Goal: Information Seeking & Learning: Find specific fact

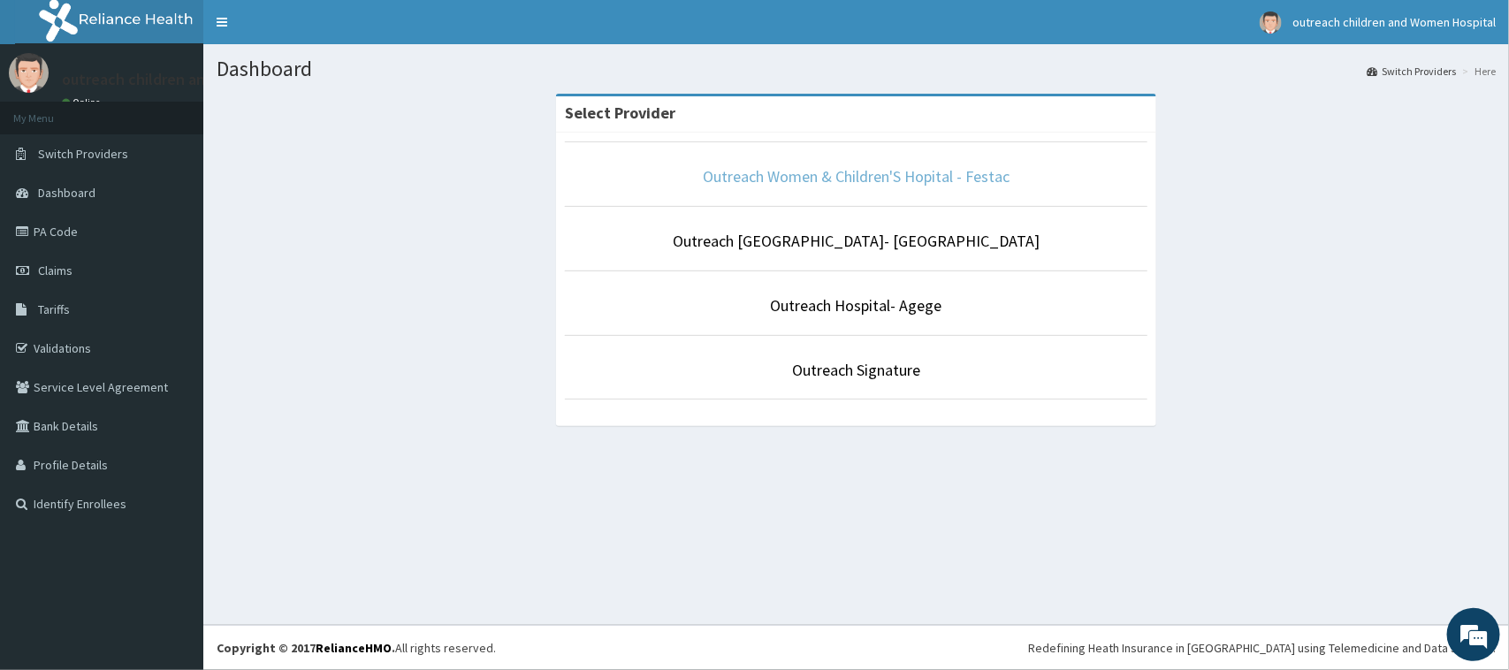
click at [933, 184] on link "Outreach Women & Children'S Hopital - Festac" at bounding box center [856, 176] width 307 height 20
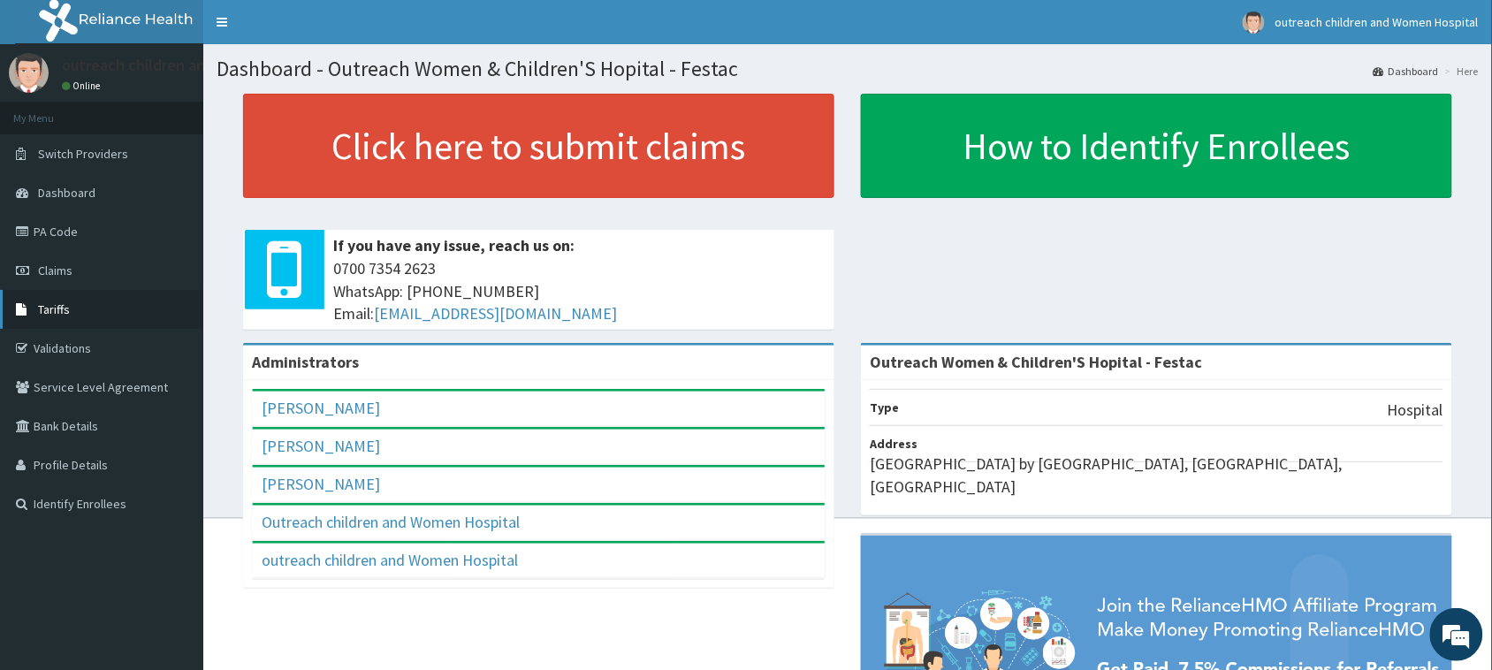
click at [65, 305] on span "Tariffs" at bounding box center [54, 309] width 32 height 16
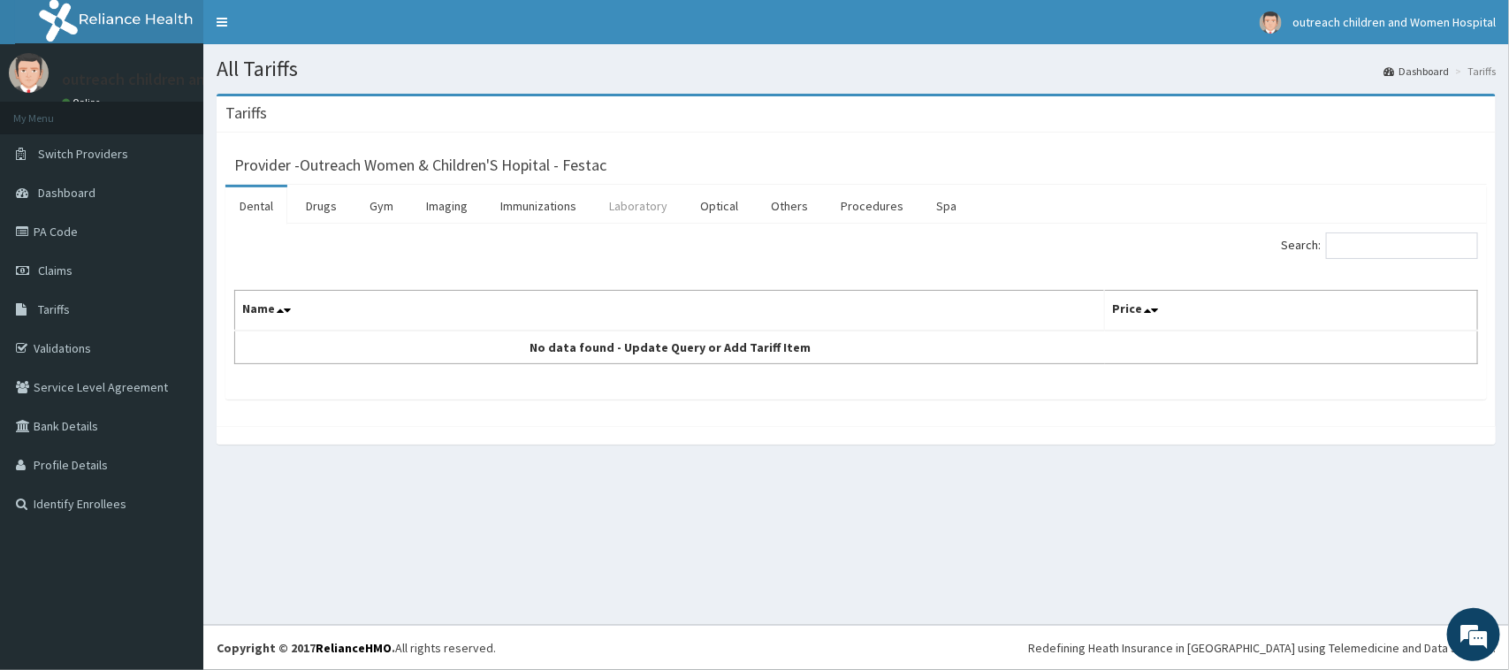
click at [633, 206] on link "Laboratory" at bounding box center [638, 205] width 87 height 37
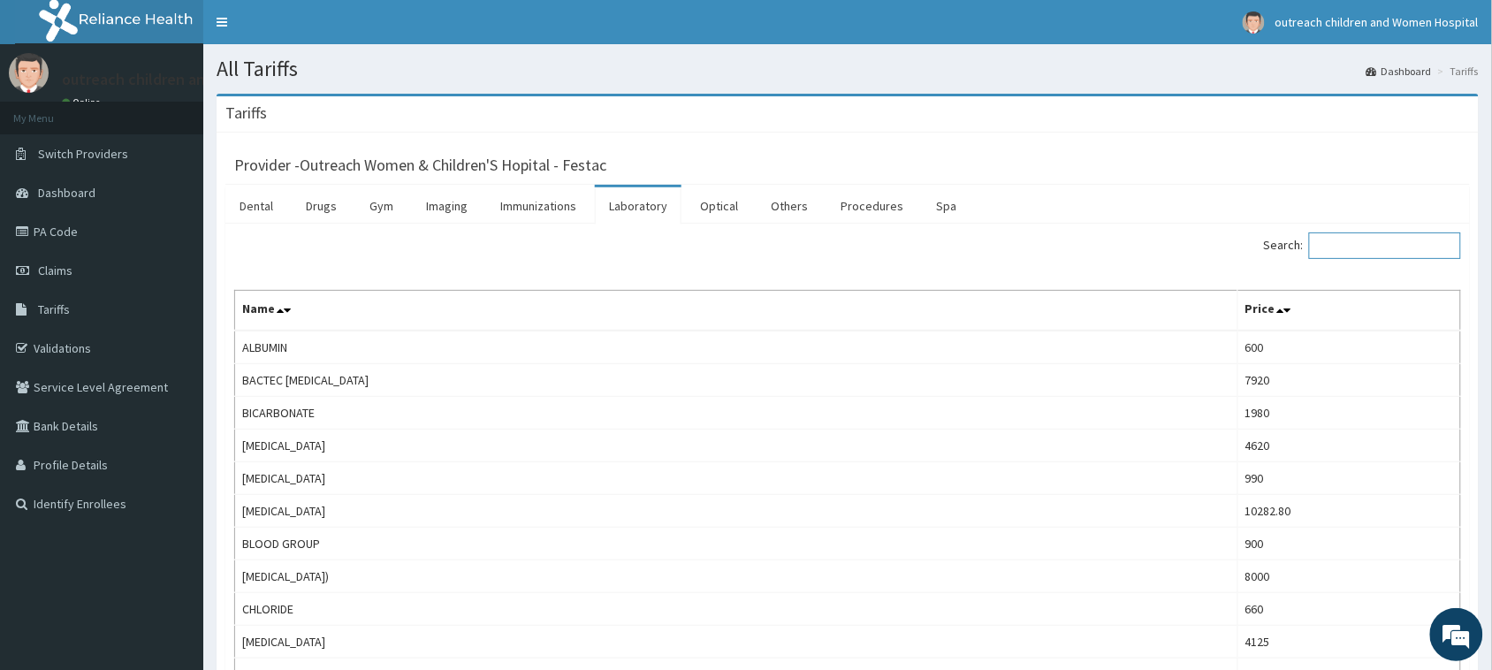
click at [1332, 243] on input "Search:" at bounding box center [1385, 246] width 152 height 27
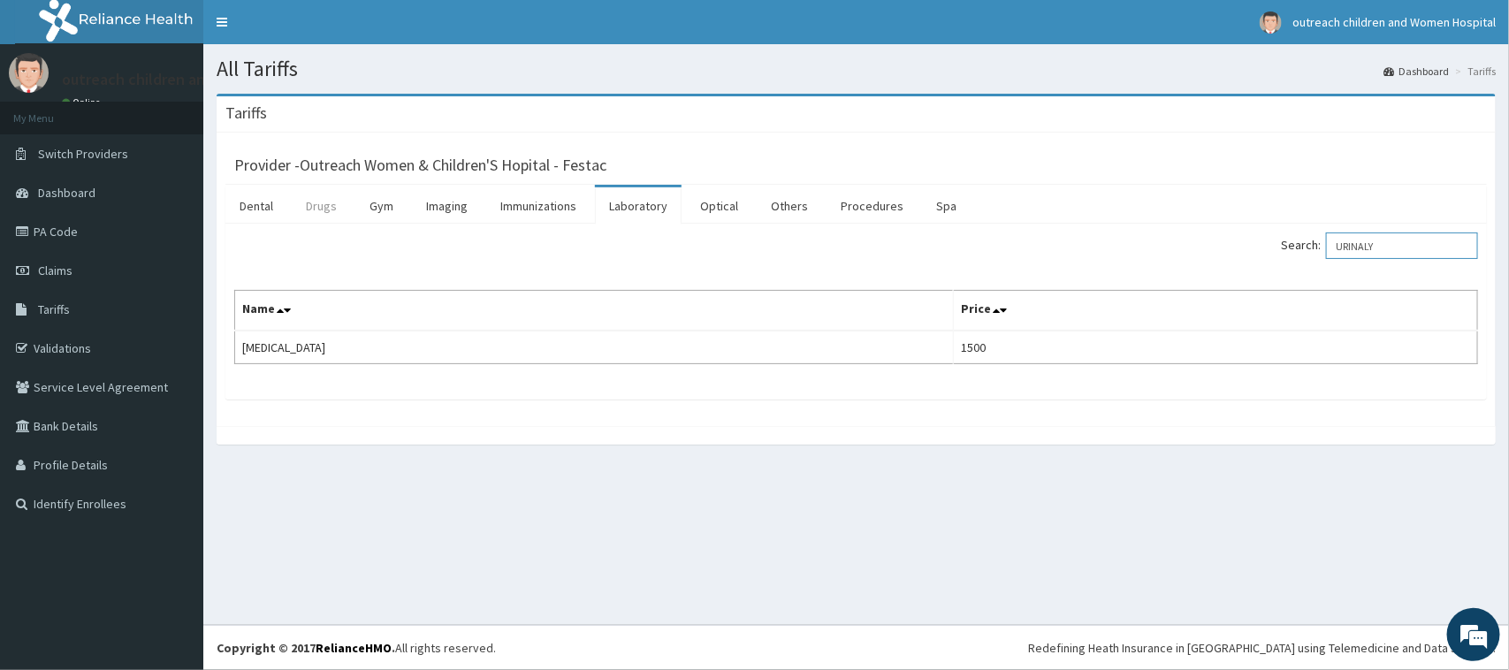
type input "URINALY"
click at [320, 210] on link "Drugs" at bounding box center [321, 205] width 59 height 37
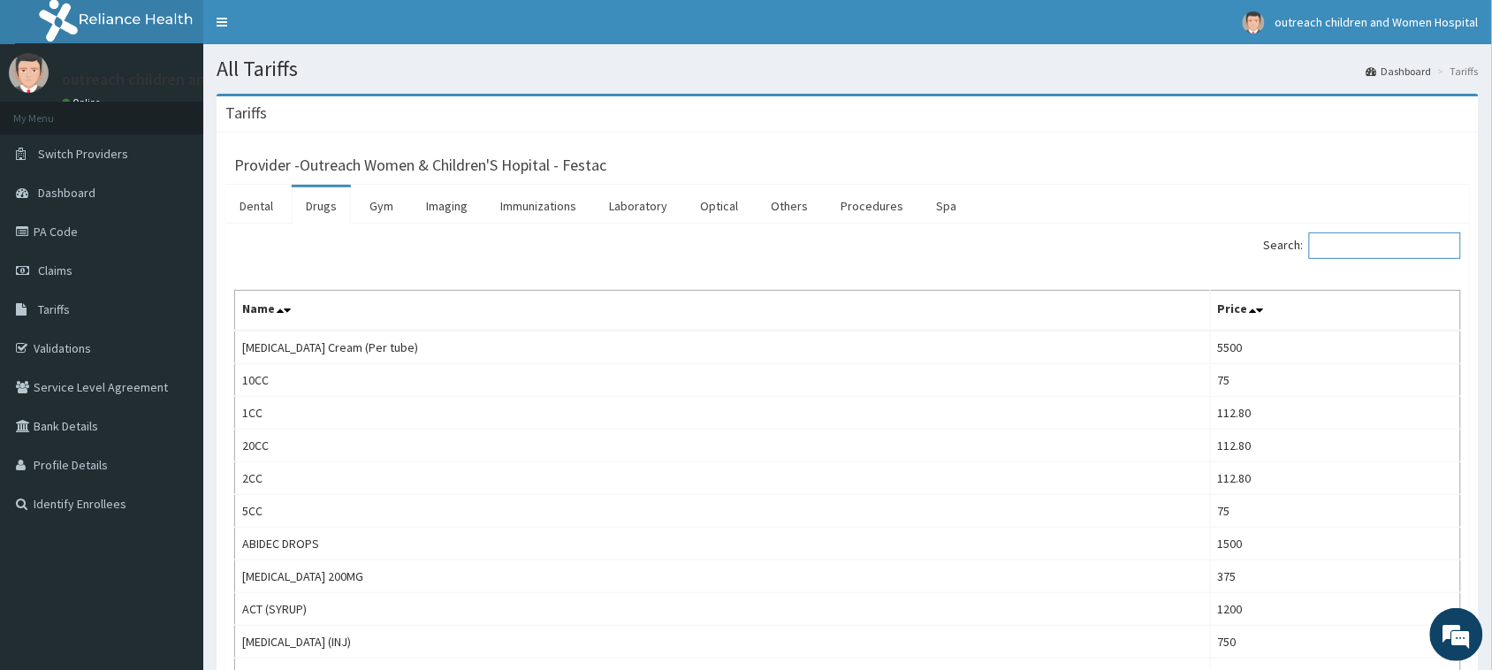
click at [1346, 250] on input "Search:" at bounding box center [1385, 246] width 152 height 27
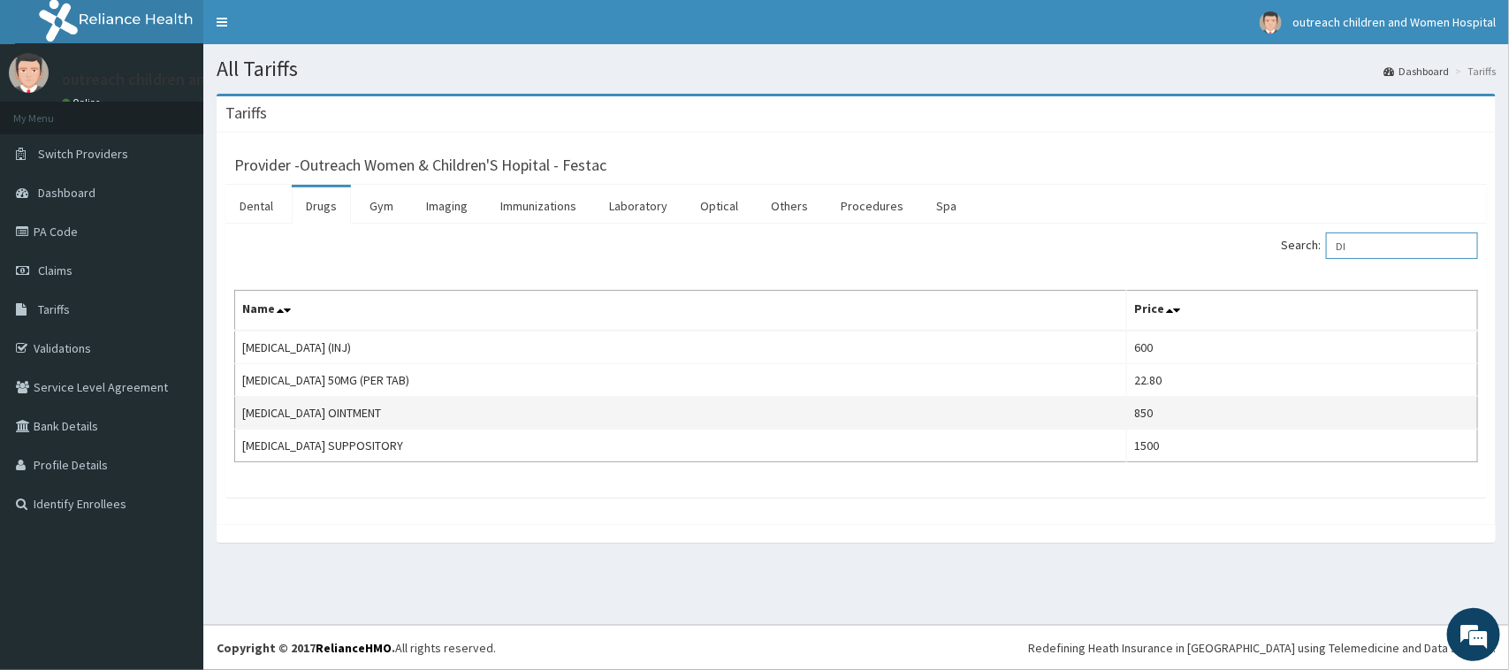
type input "D"
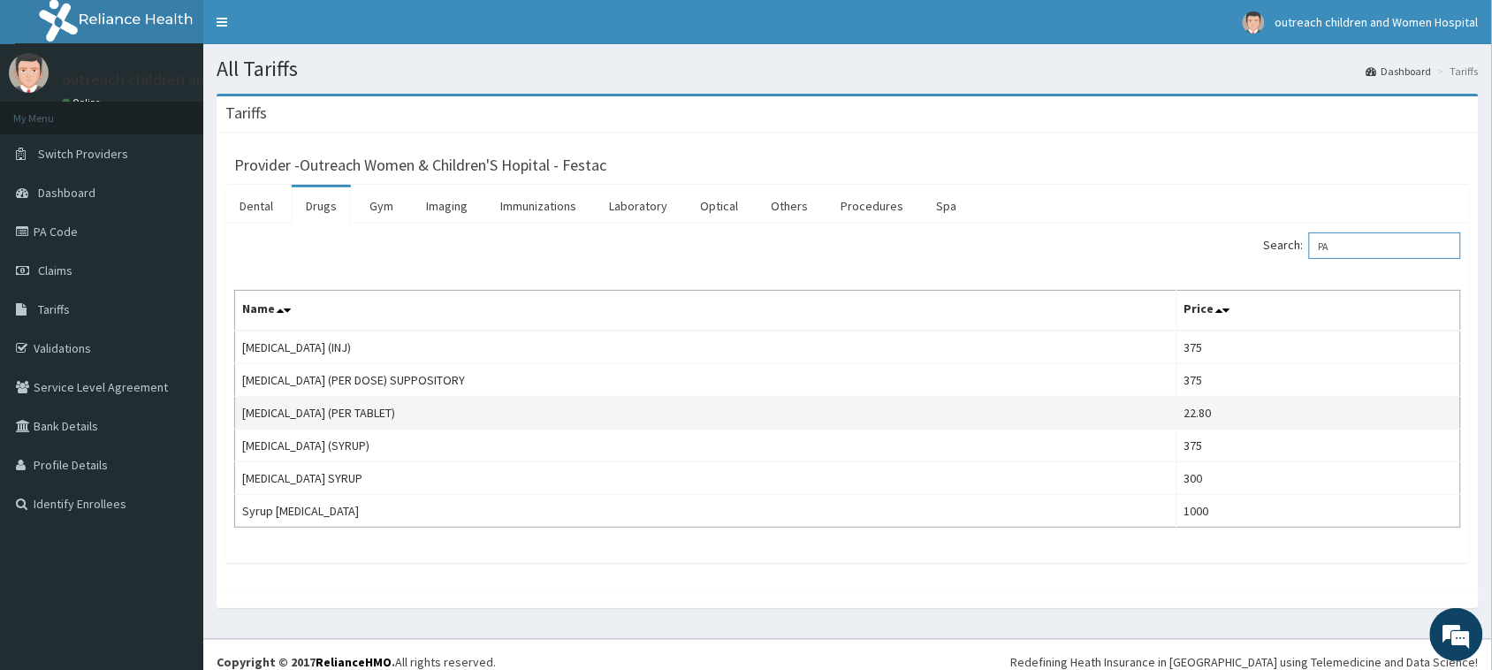
type input "P"
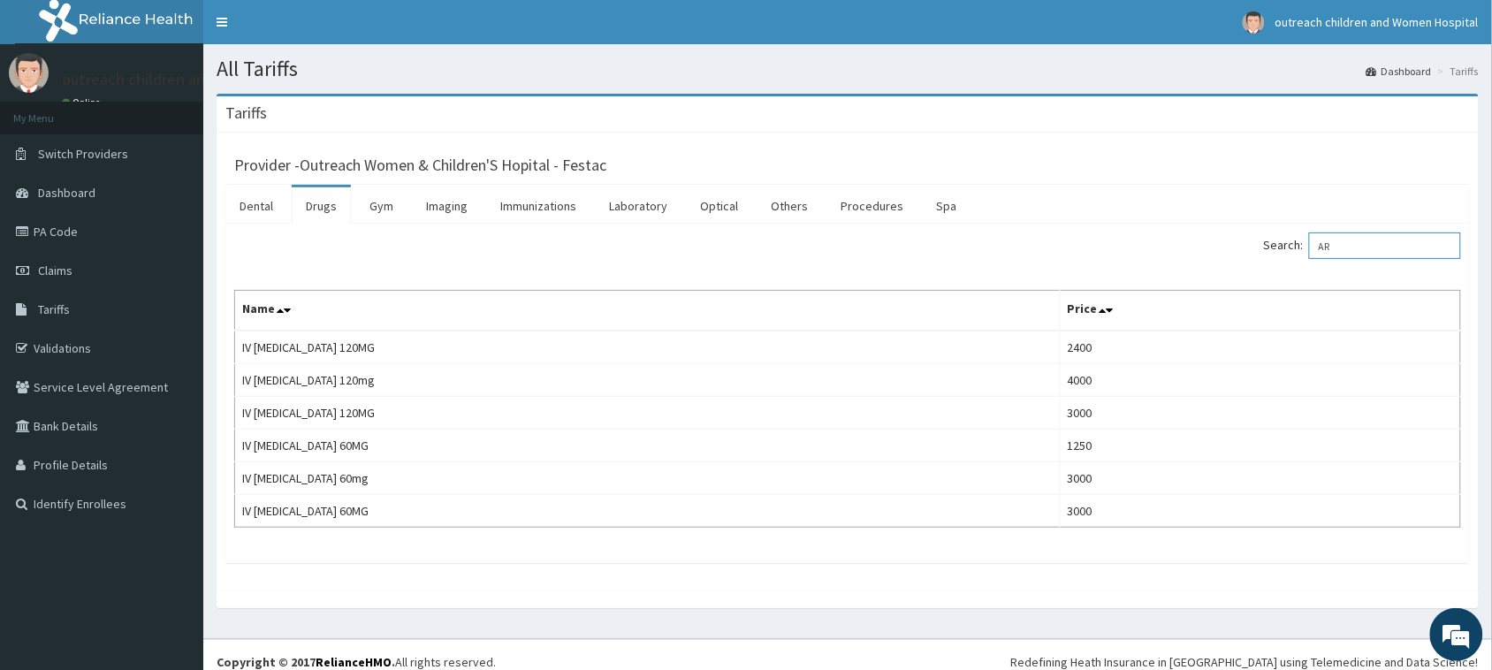
type input "A"
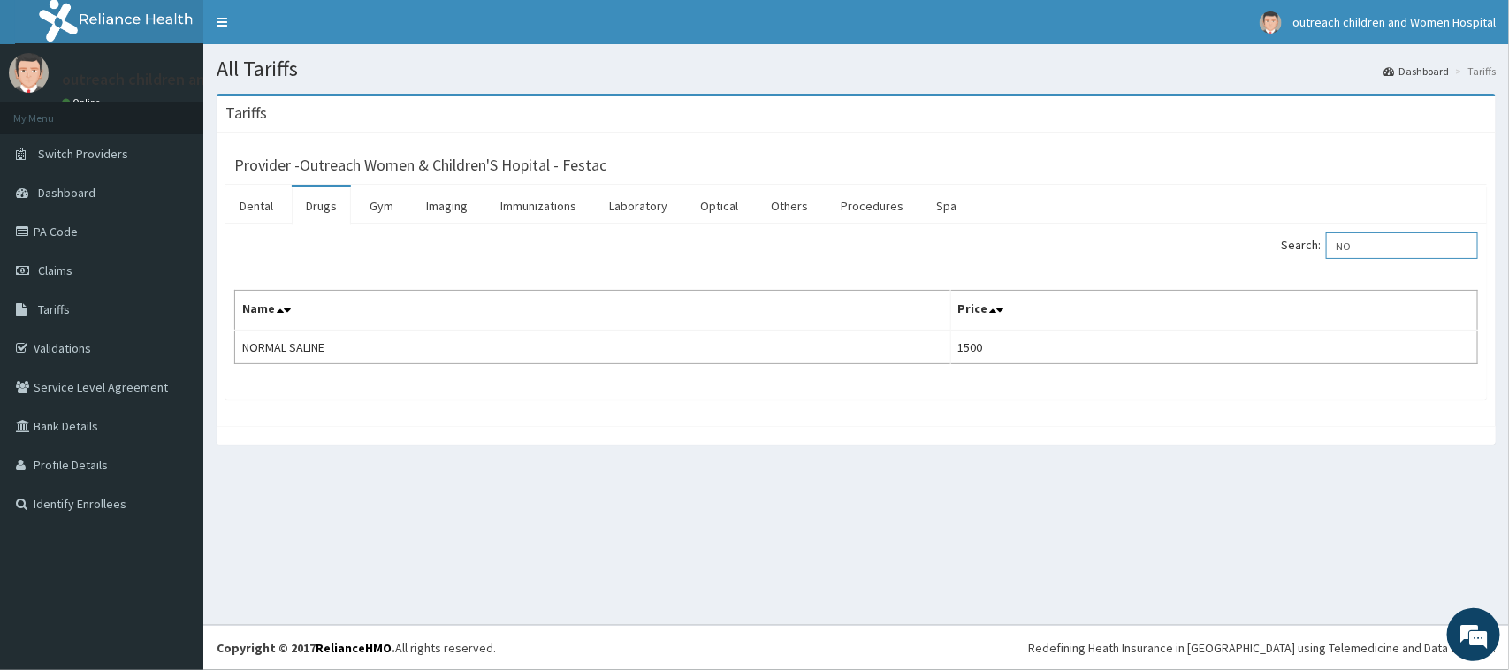
type input "N"
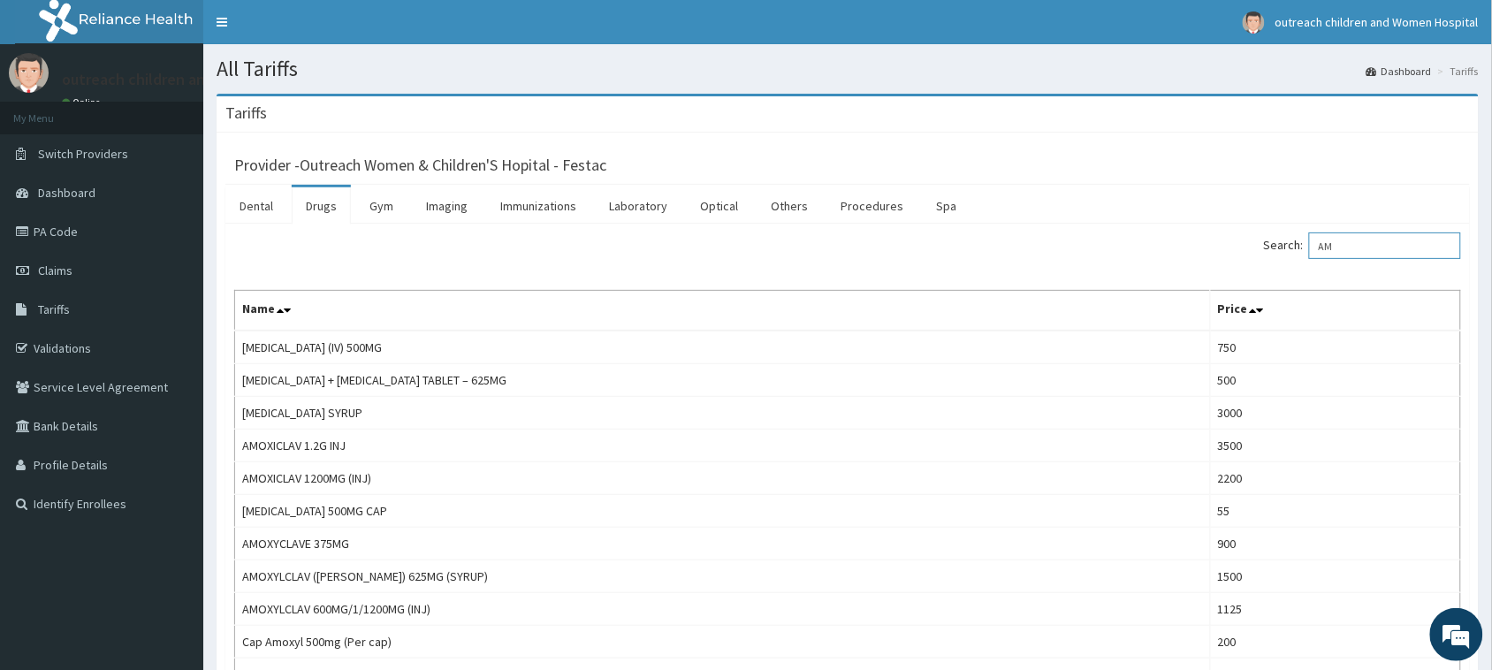
type input "A"
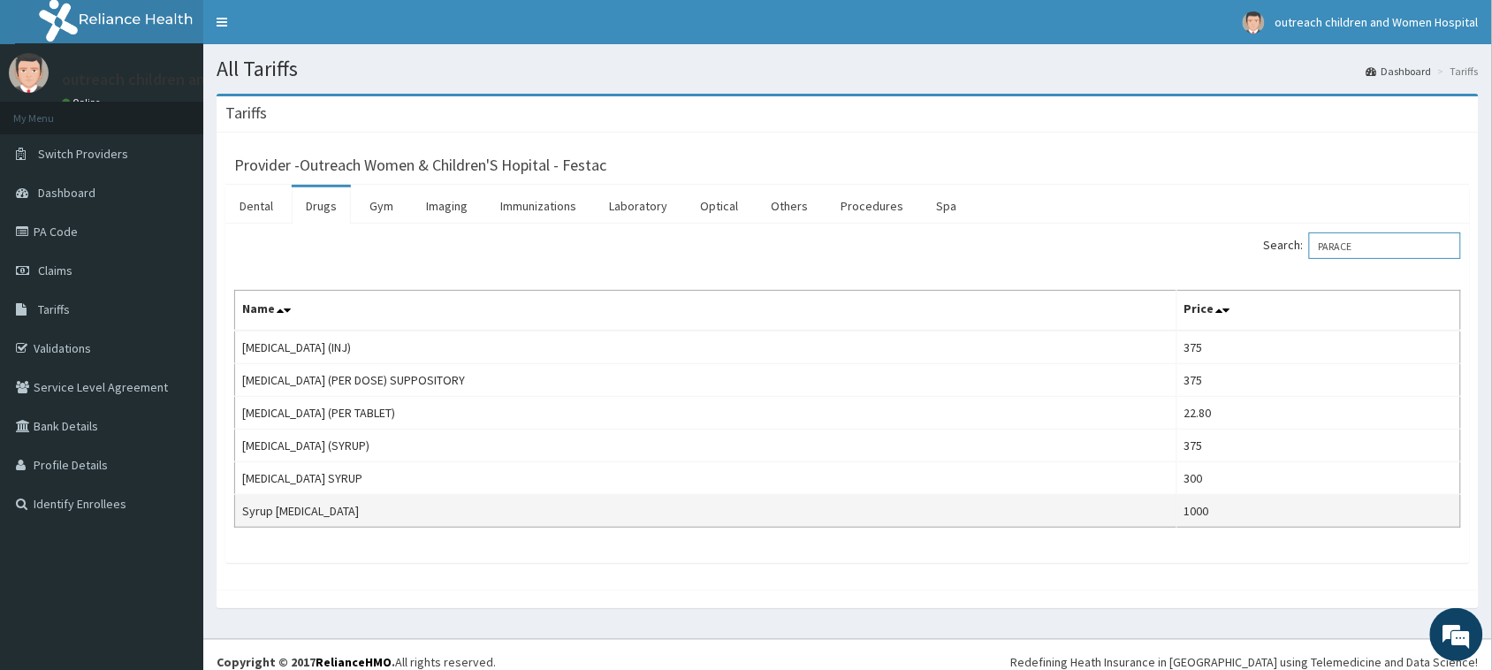
type input "PARACE"
click at [483, 498] on tbody "[MEDICAL_DATA] (INJ) 375 [MEDICAL_DATA] (PER DOSE) SUPPOSITORY 375 [MEDICAL_DAT…" at bounding box center [848, 429] width 1226 height 197
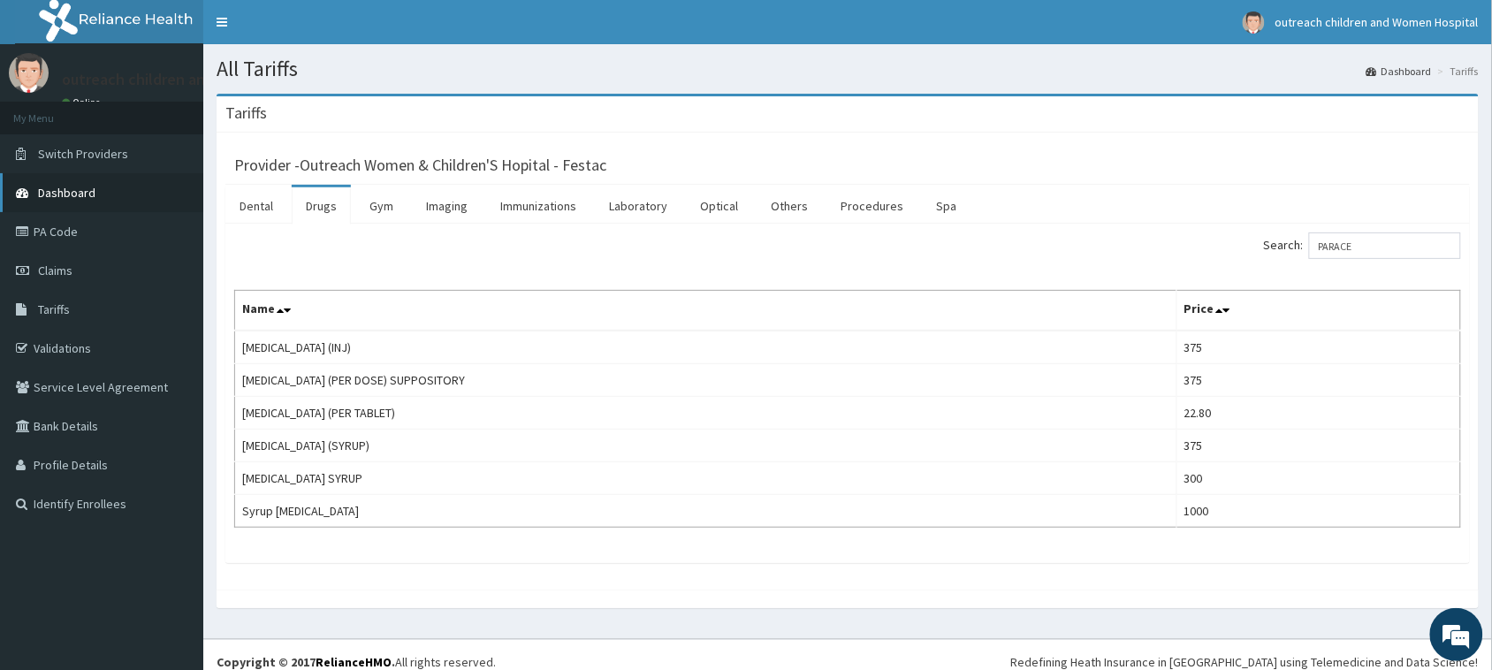
drag, startPoint x: 394, startPoint y: 515, endPoint x: 137, endPoint y: 183, distance: 419.6
click at [408, 131] on div "Tariffs" at bounding box center [848, 114] width 1262 height 36
click at [67, 352] on link "Validations" at bounding box center [101, 348] width 203 height 39
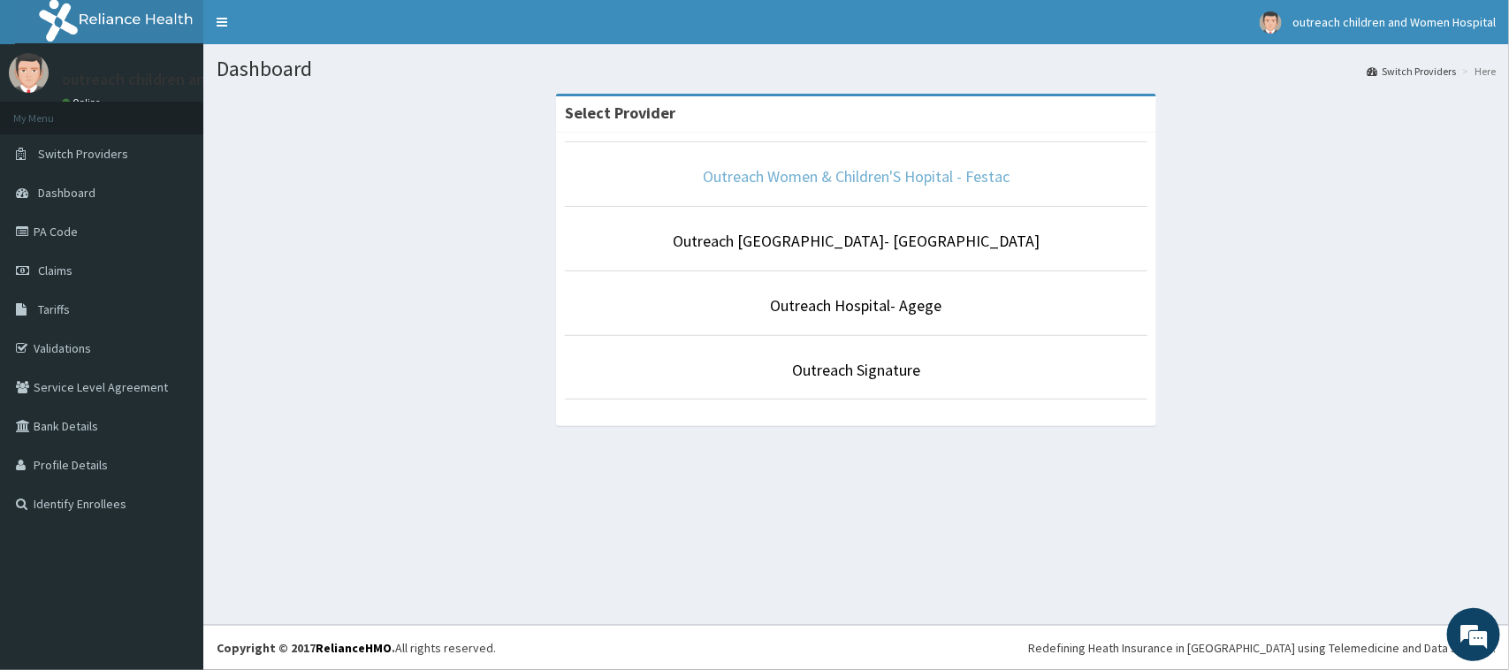
click at [894, 179] on link "Outreach Women & Children'S Hopital - Festac" at bounding box center [856, 176] width 307 height 20
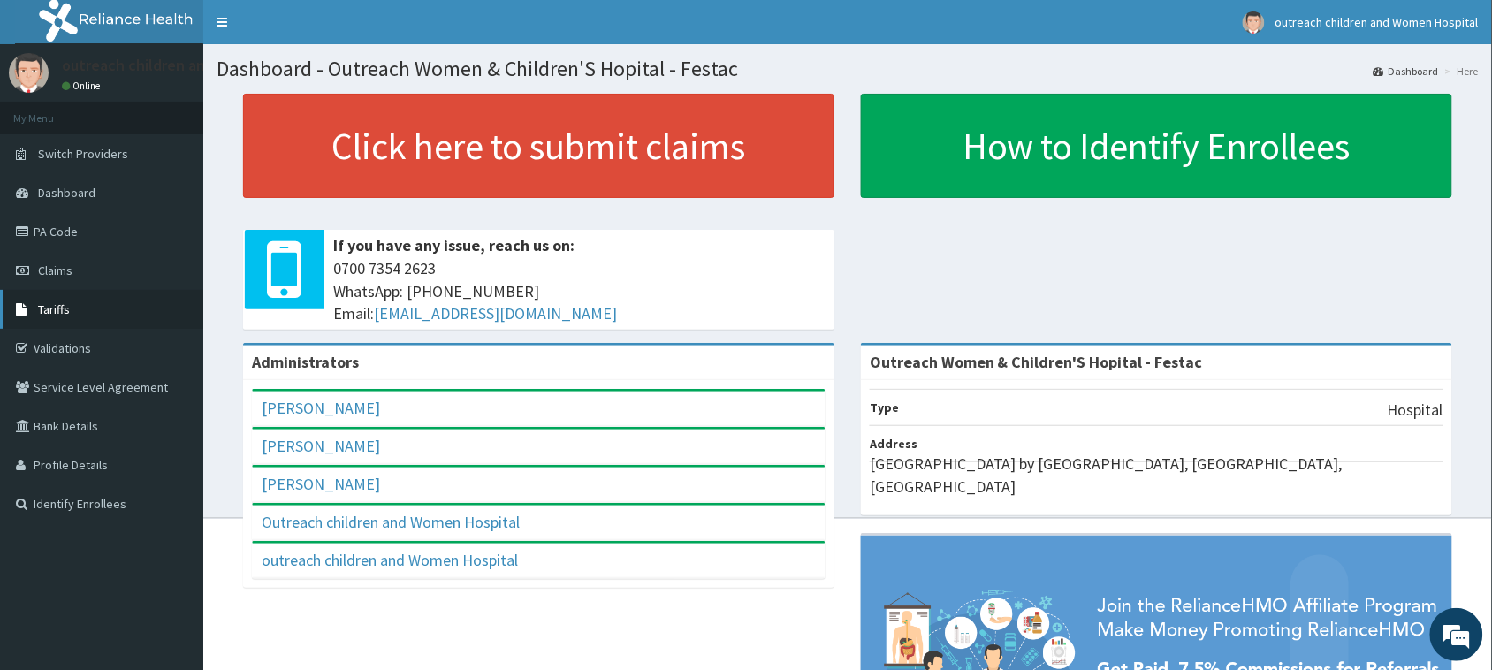
click at [56, 311] on span "Tariffs" at bounding box center [54, 309] width 32 height 16
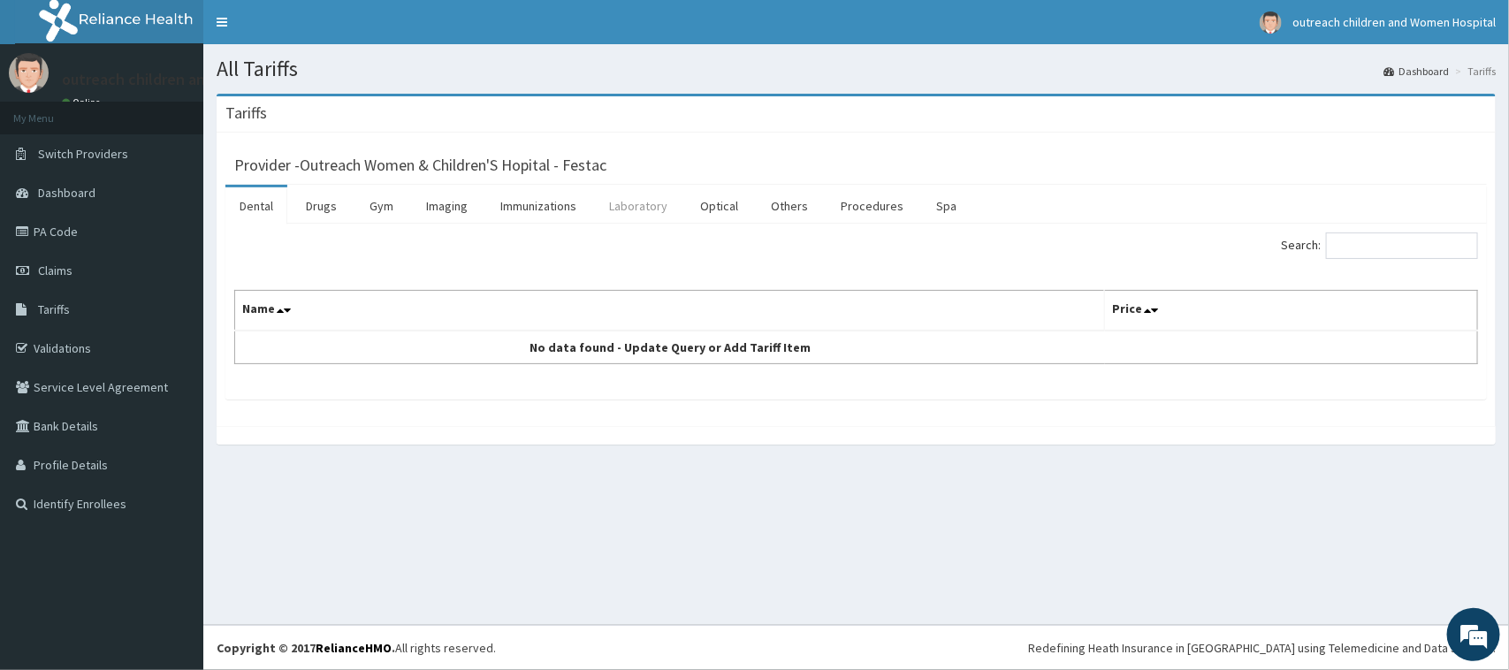
click at [670, 214] on link "Laboratory" at bounding box center [638, 205] width 87 height 37
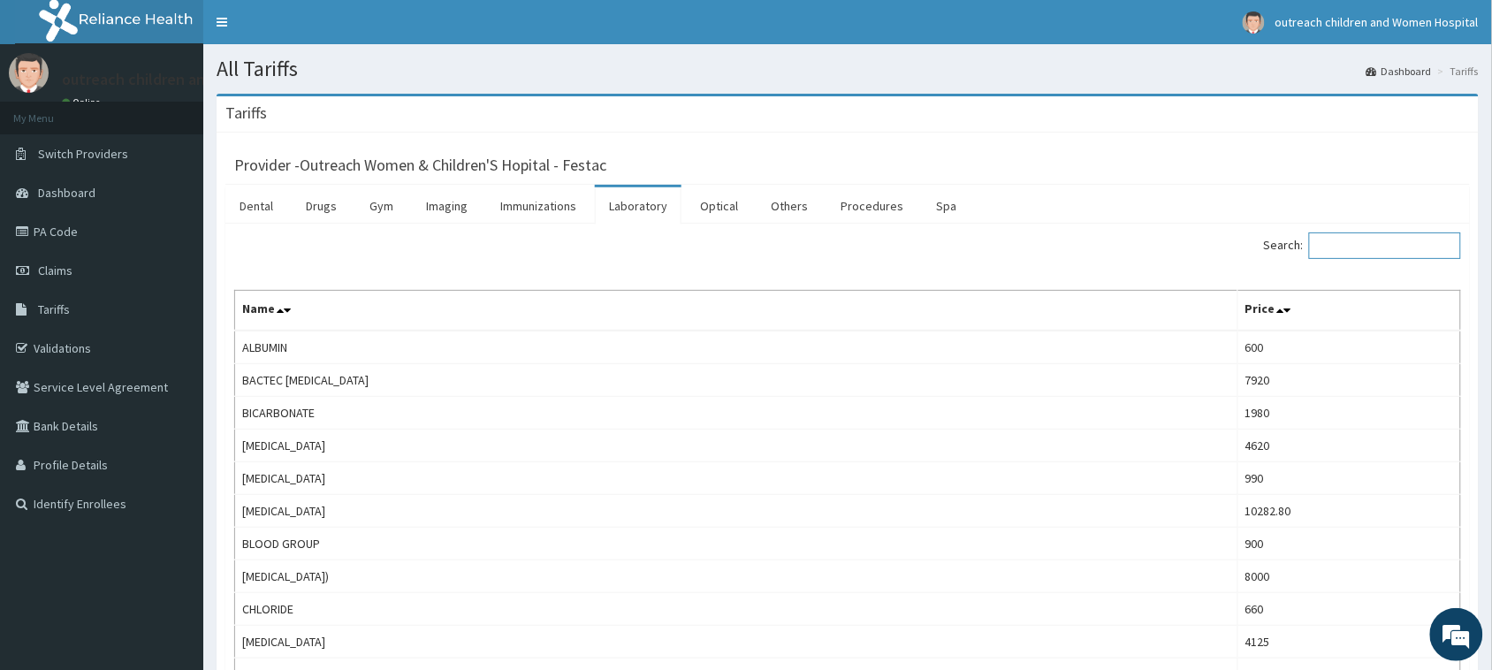
click at [1350, 243] on input "Search:" at bounding box center [1385, 246] width 152 height 27
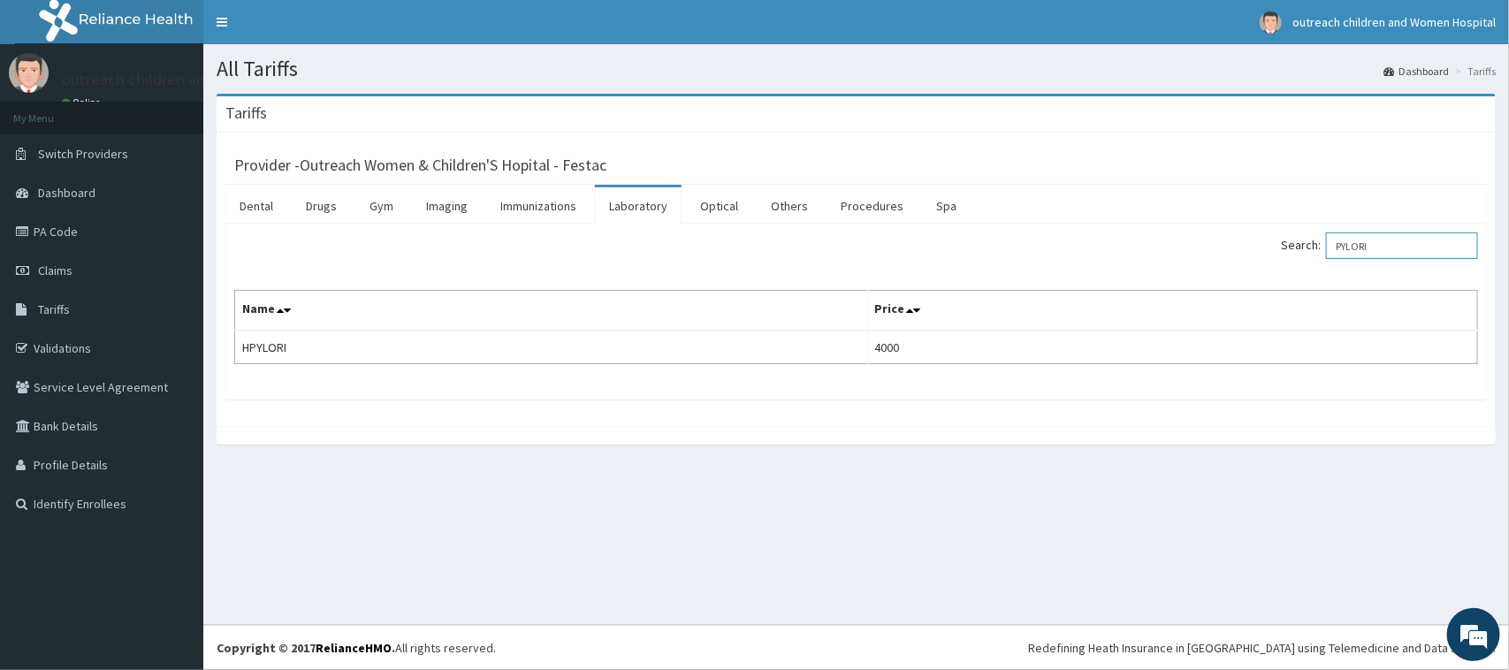
type input "PYLORI"
